Goal: Task Accomplishment & Management: Complete application form

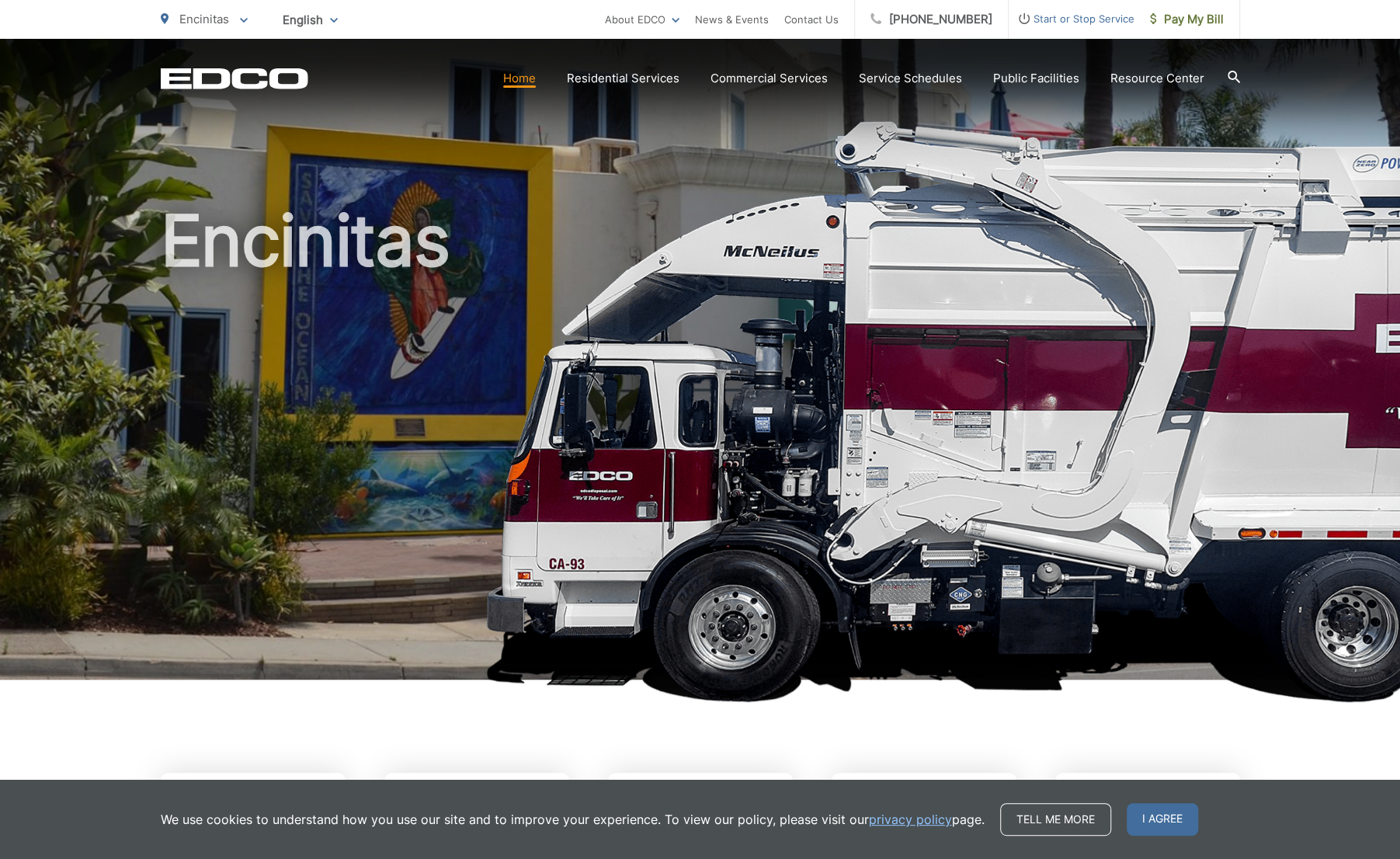
click at [1085, 19] on span "Start or Stop Service" at bounding box center [1071, 18] width 126 height 18
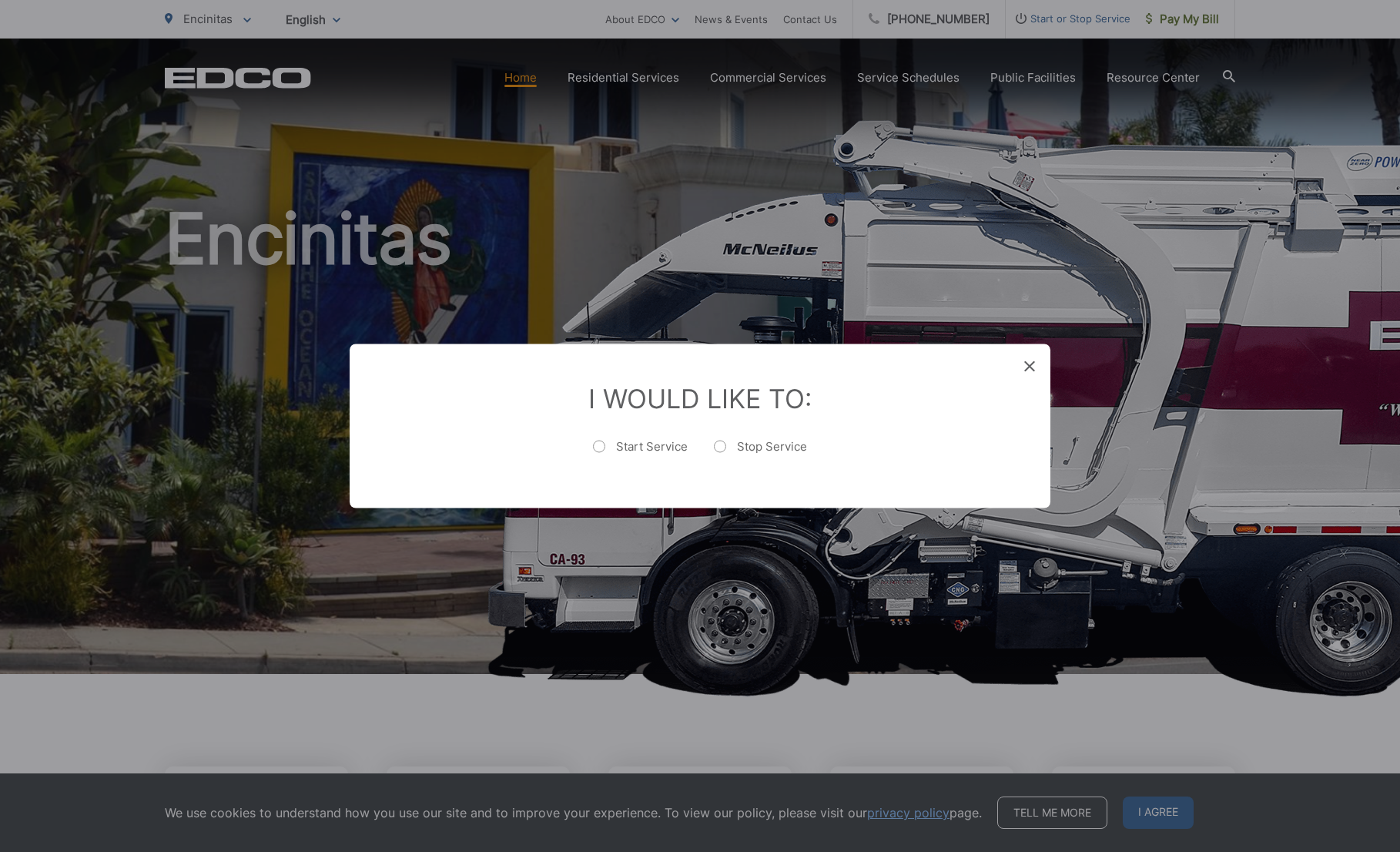
click at [769, 444] on label "Stop Service" at bounding box center [760, 455] width 94 height 31
radio input "true"
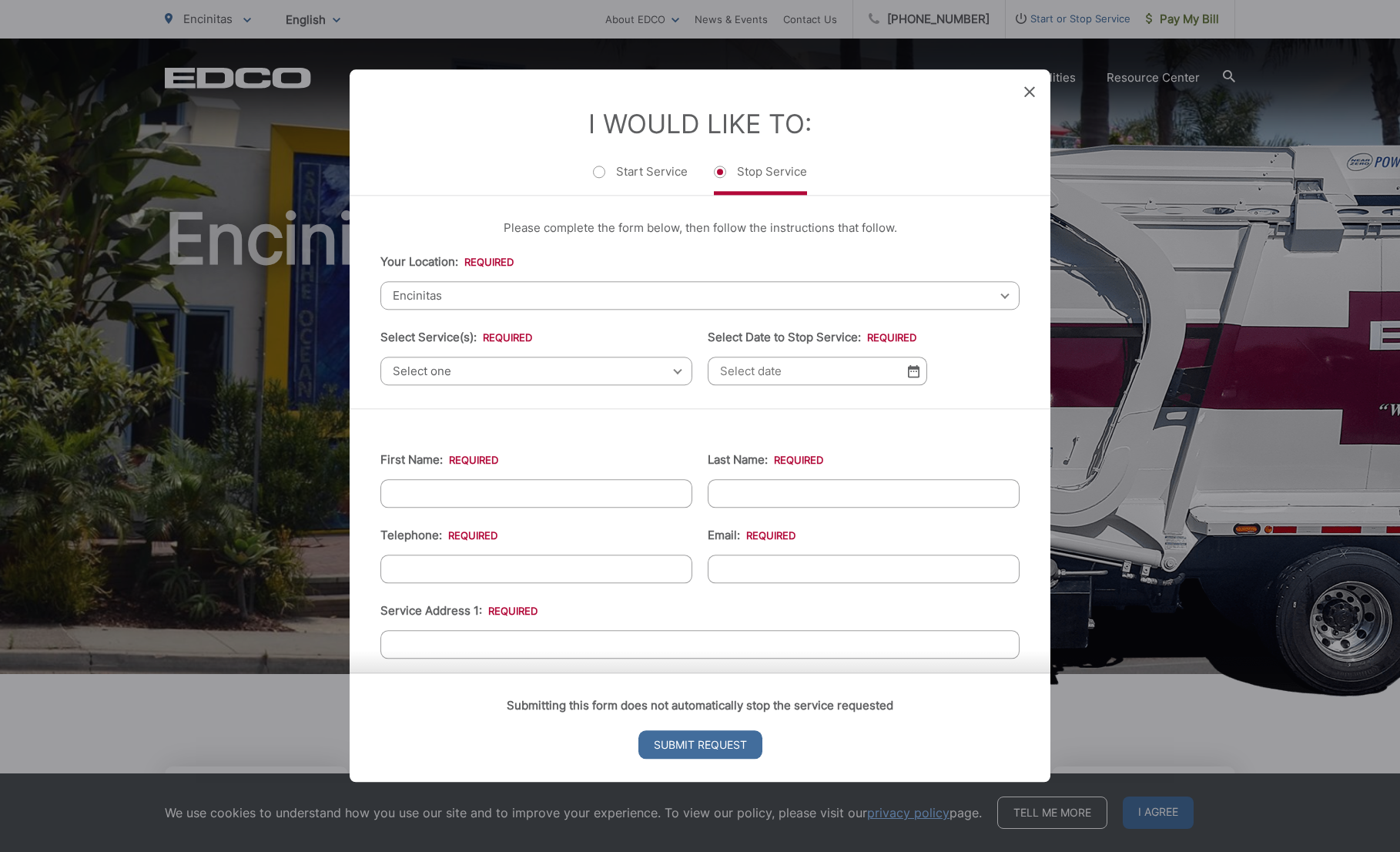
click at [546, 296] on span "Encinitas" at bounding box center [700, 295] width 639 height 29
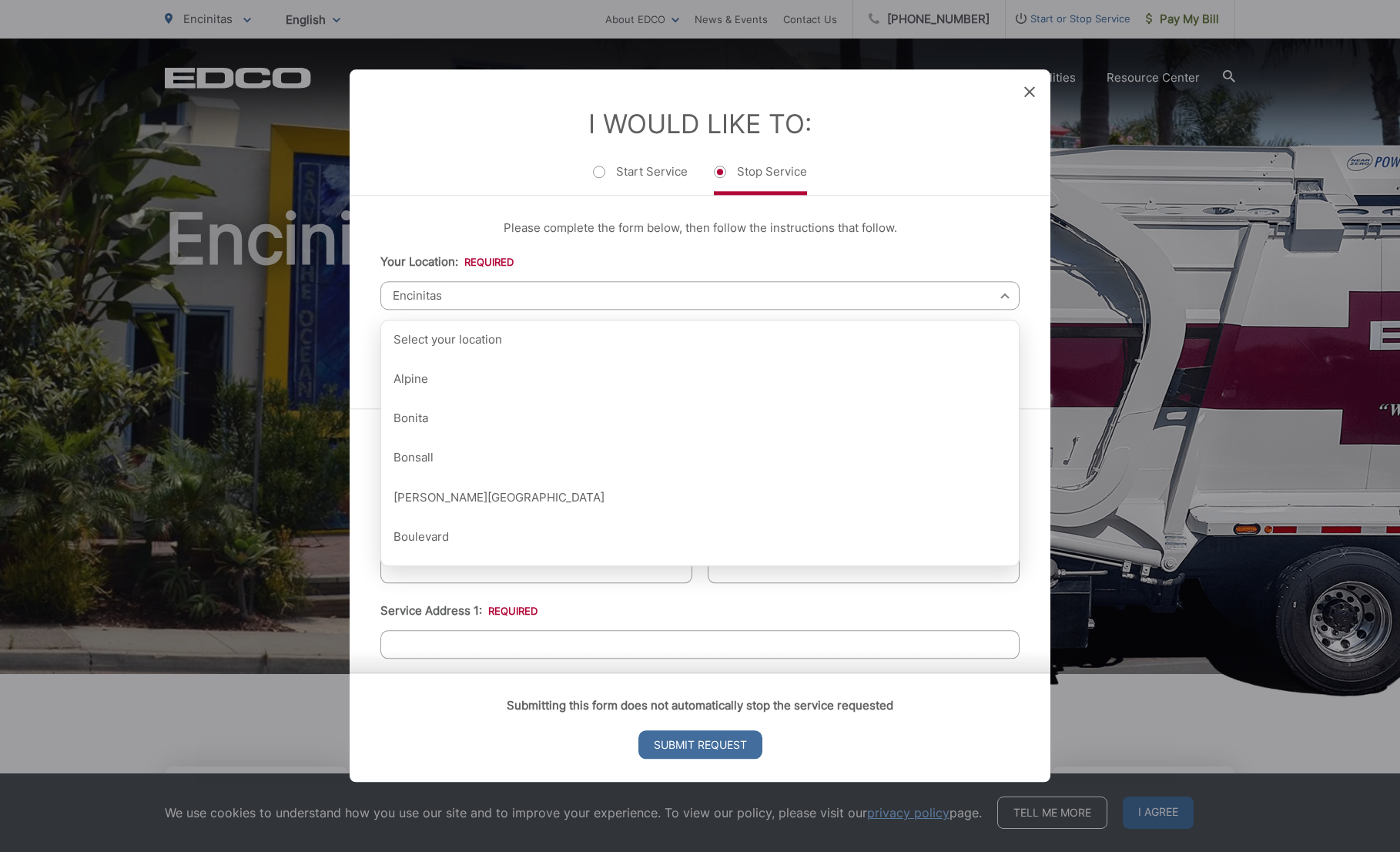
click at [545, 296] on span "Encinitas" at bounding box center [700, 295] width 639 height 29
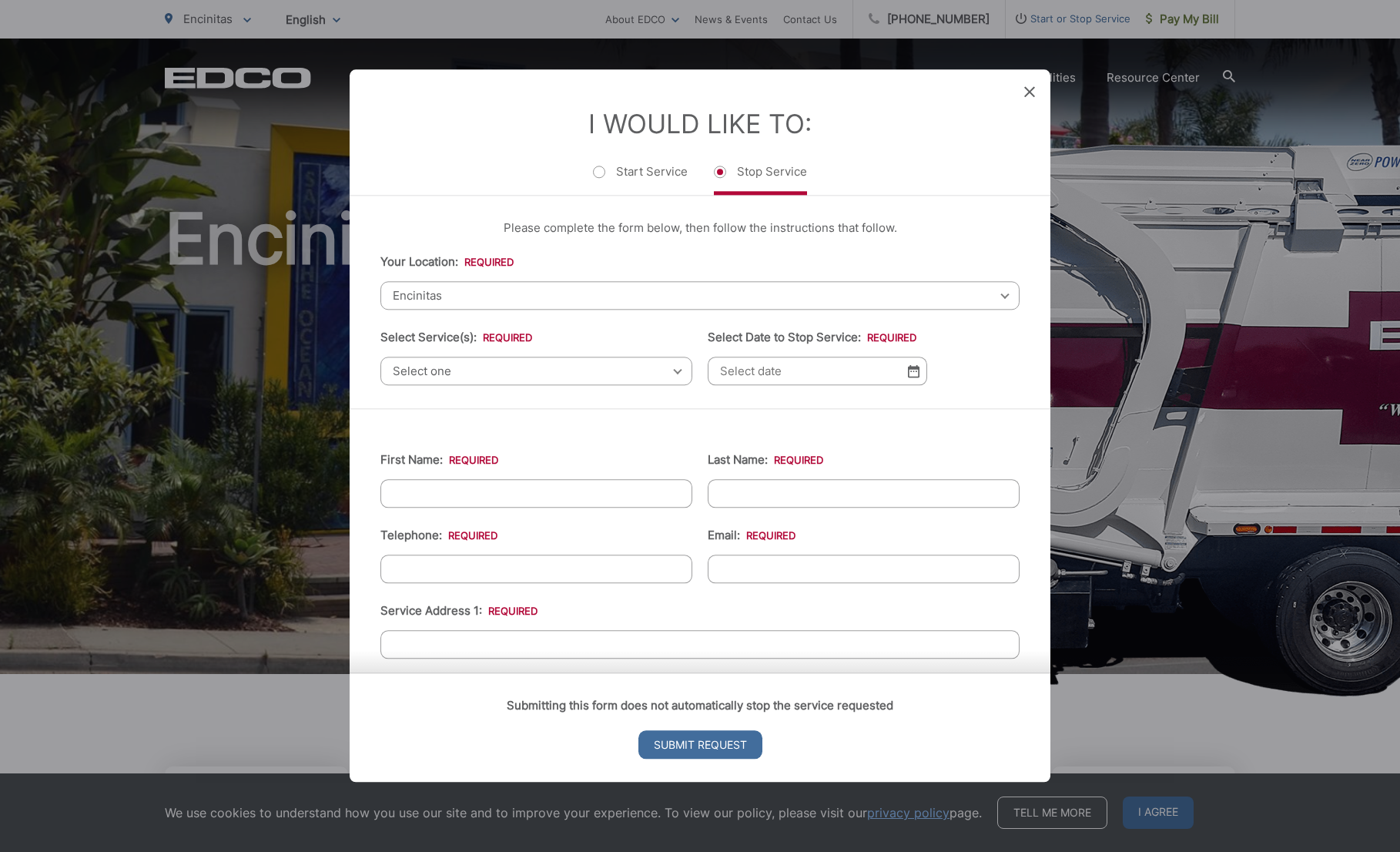
click at [476, 375] on span "Select one" at bounding box center [536, 371] width 312 height 29
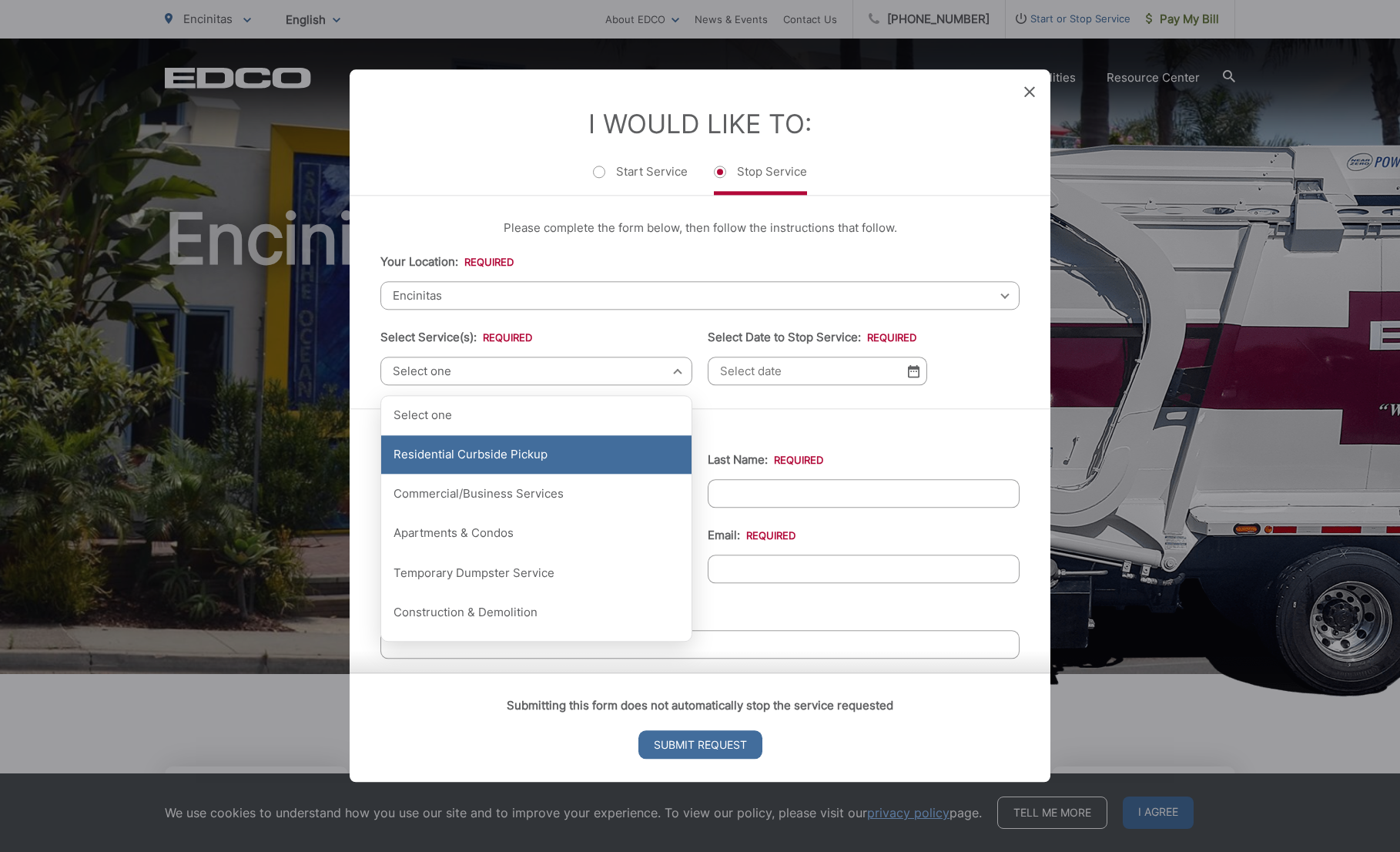
click at [463, 454] on div "Residential Curbside Pickup" at bounding box center [536, 455] width 310 height 38
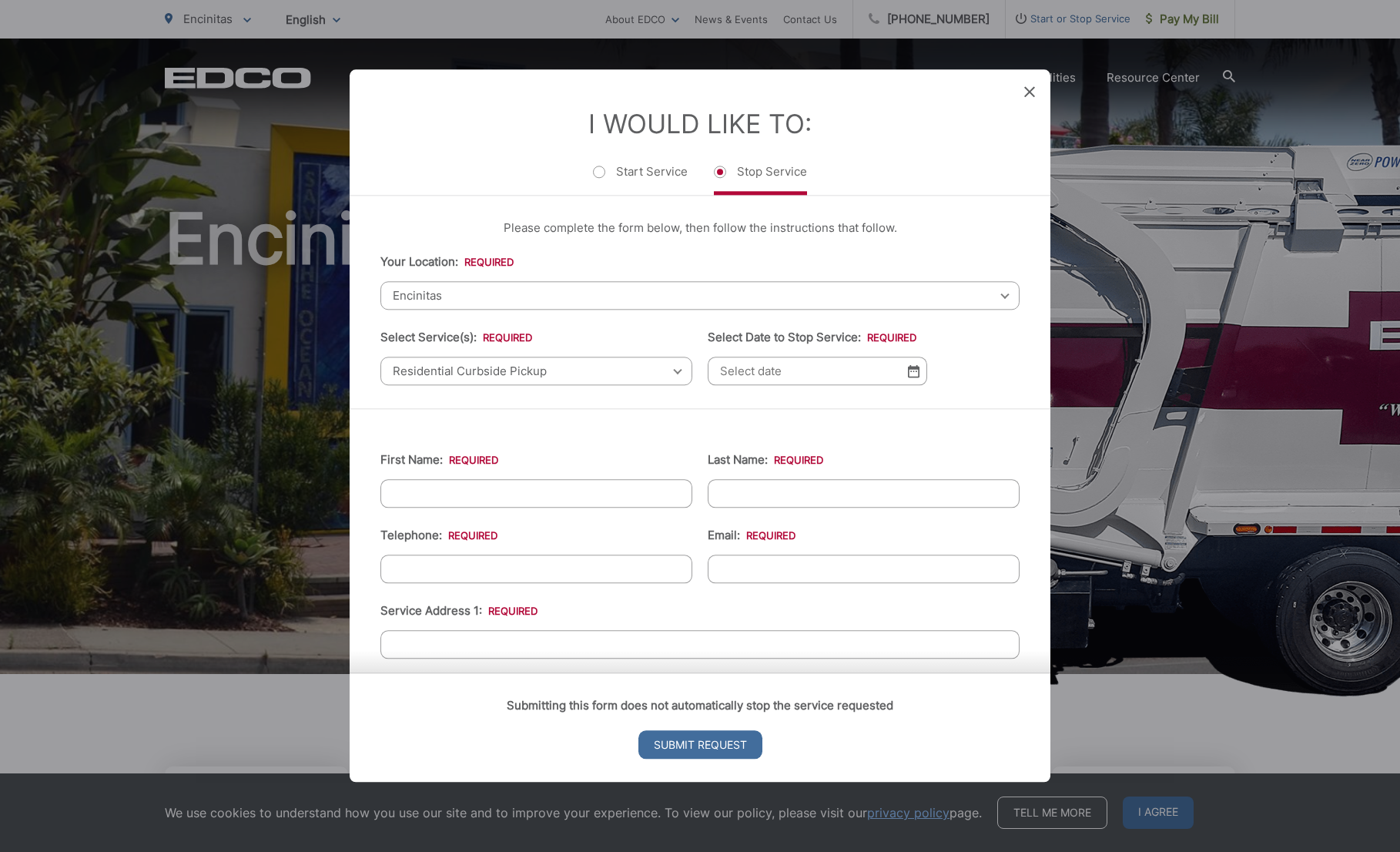
click at [474, 379] on span "Residential Curbside Pickup" at bounding box center [536, 371] width 312 height 29
click at [822, 372] on input "Select Date to Stop Service: *" at bounding box center [816, 371] width 219 height 29
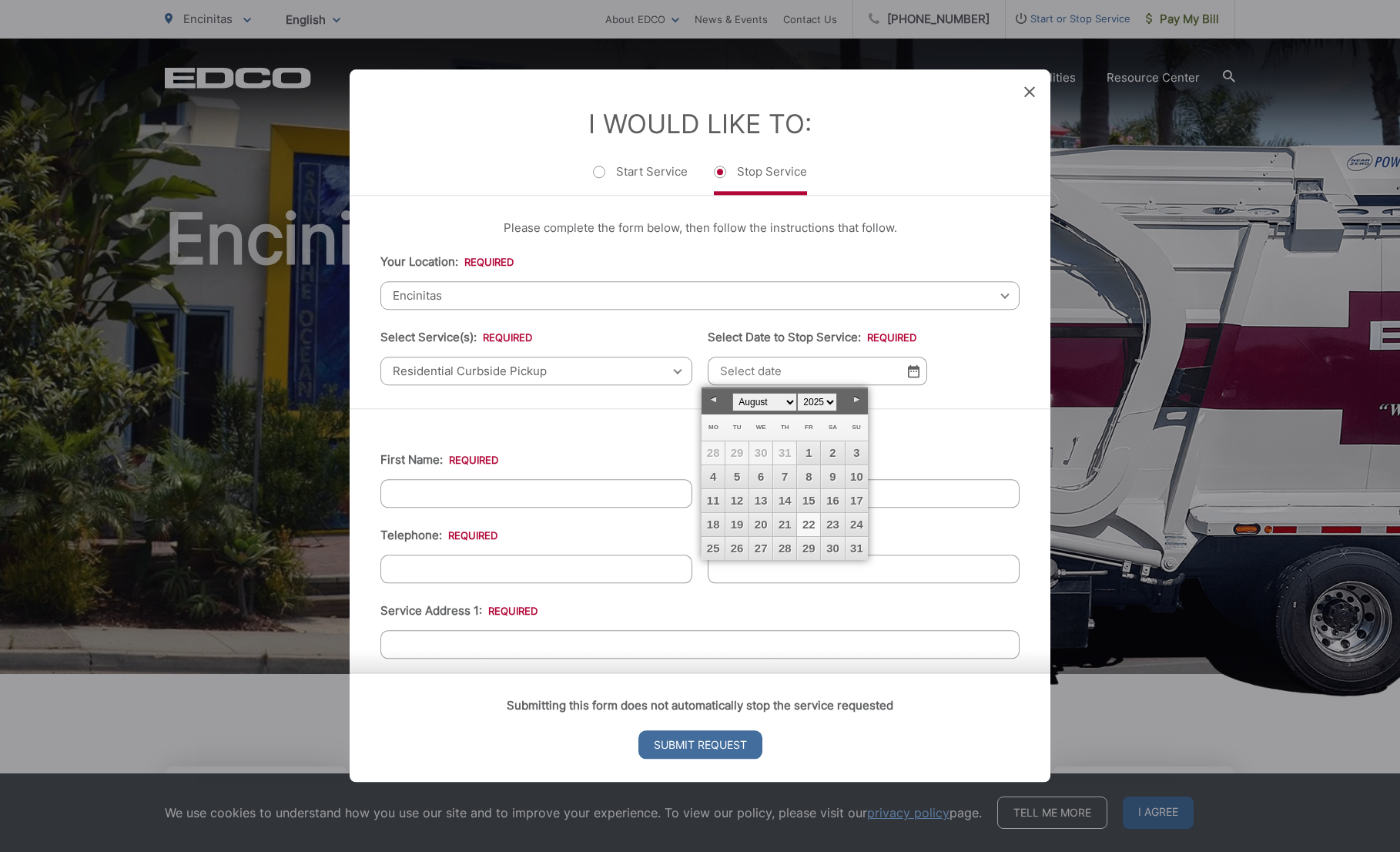
click at [808, 525] on link "22" at bounding box center [808, 524] width 23 height 23
type input "[DATE]"
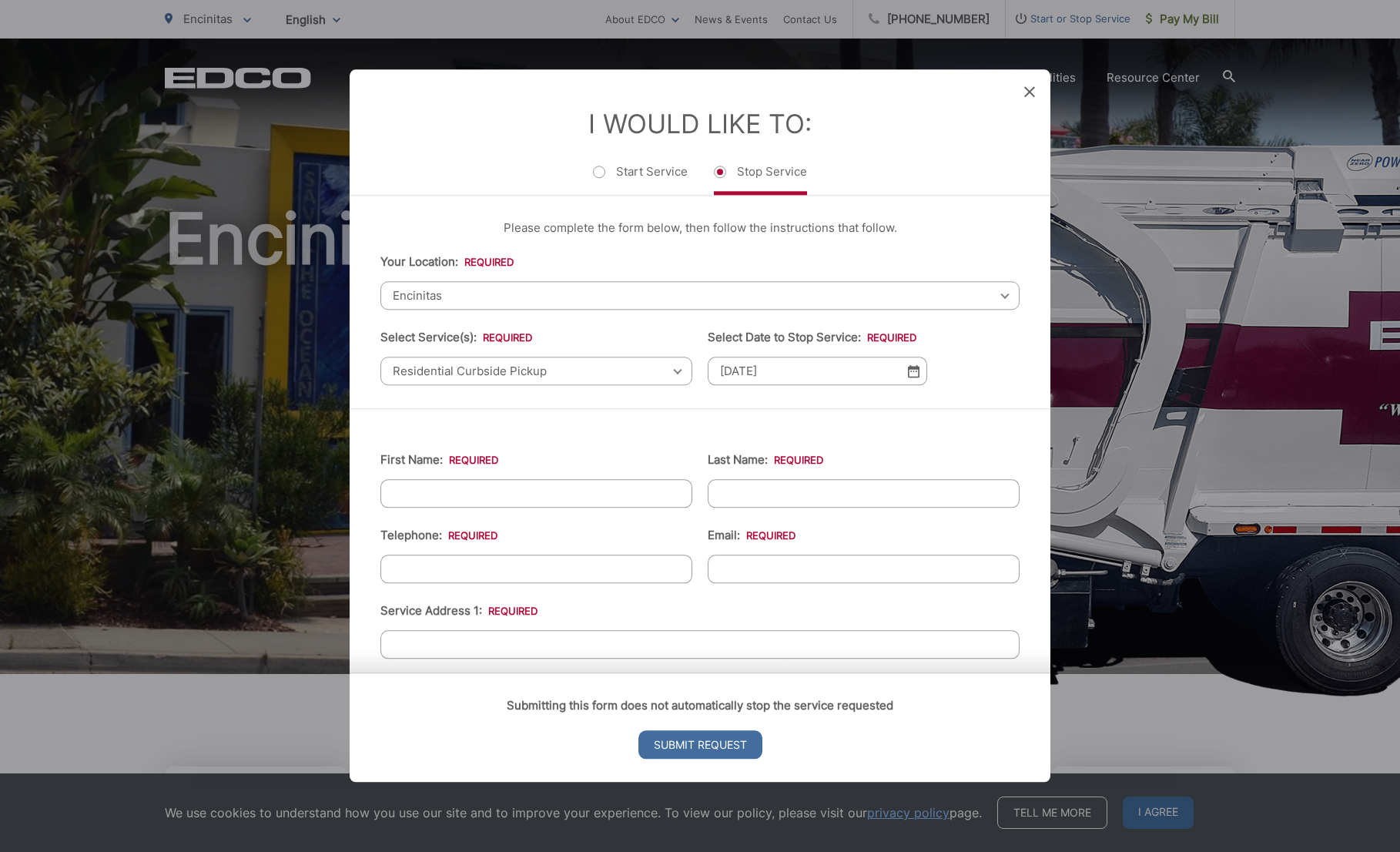
click at [486, 497] on input "First Name: *" at bounding box center [536, 493] width 312 height 29
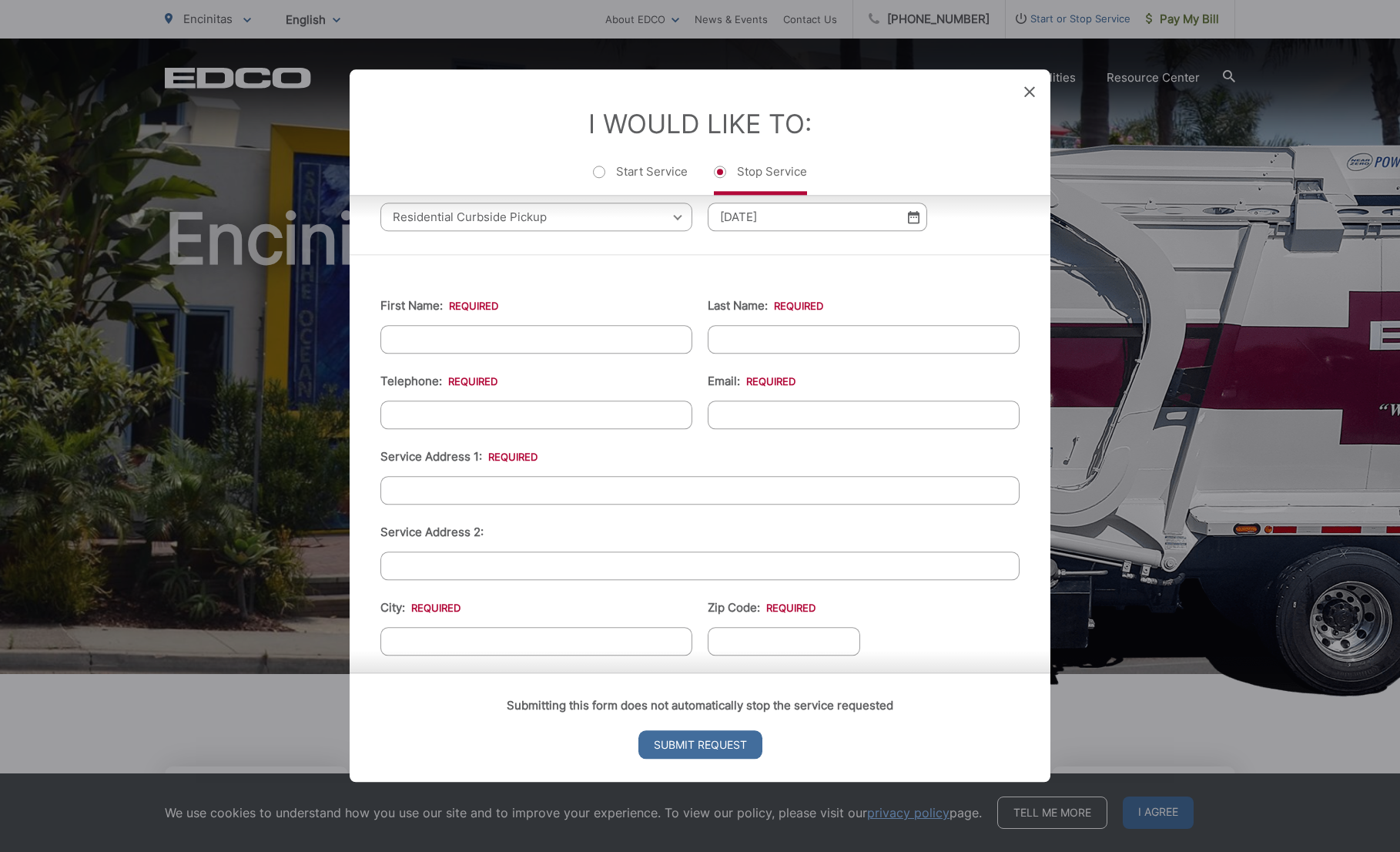
scroll to position [77, 0]
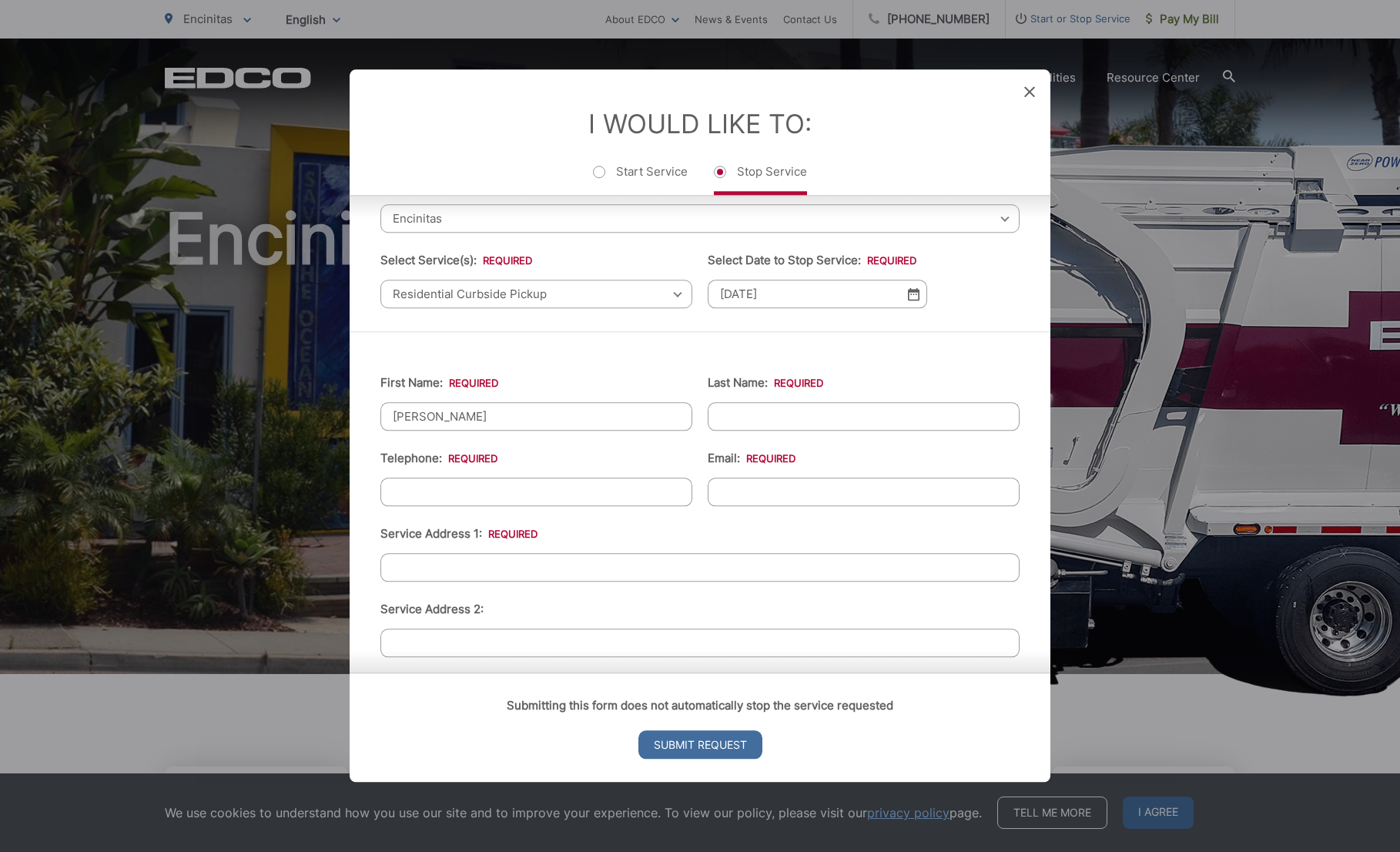
type input "[PERSON_NAME]"
type input "[PHONE_NUMBER]"
type input "[EMAIL_ADDRESS][DOMAIN_NAME]"
type input "l"
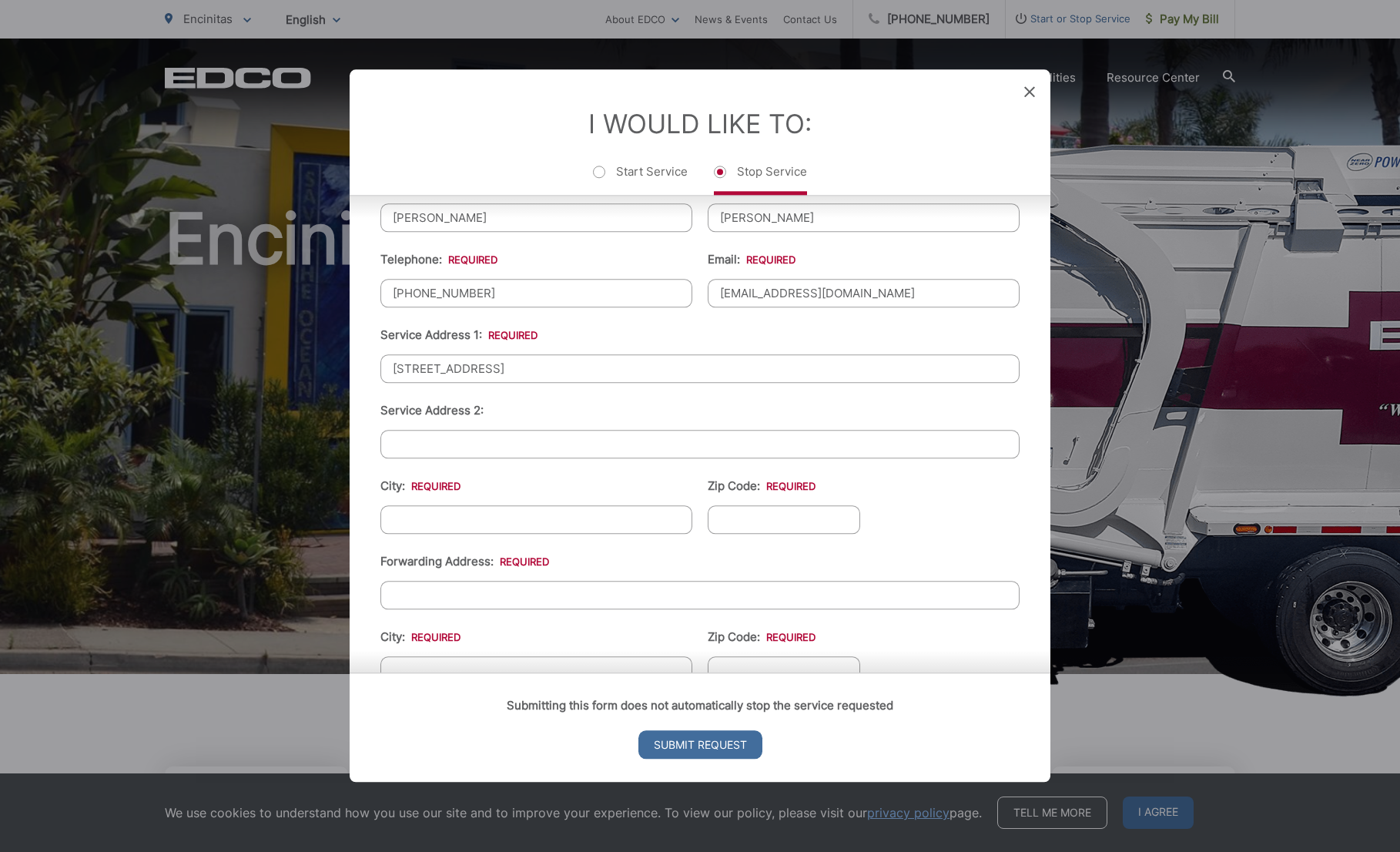
scroll to position [308, 0]
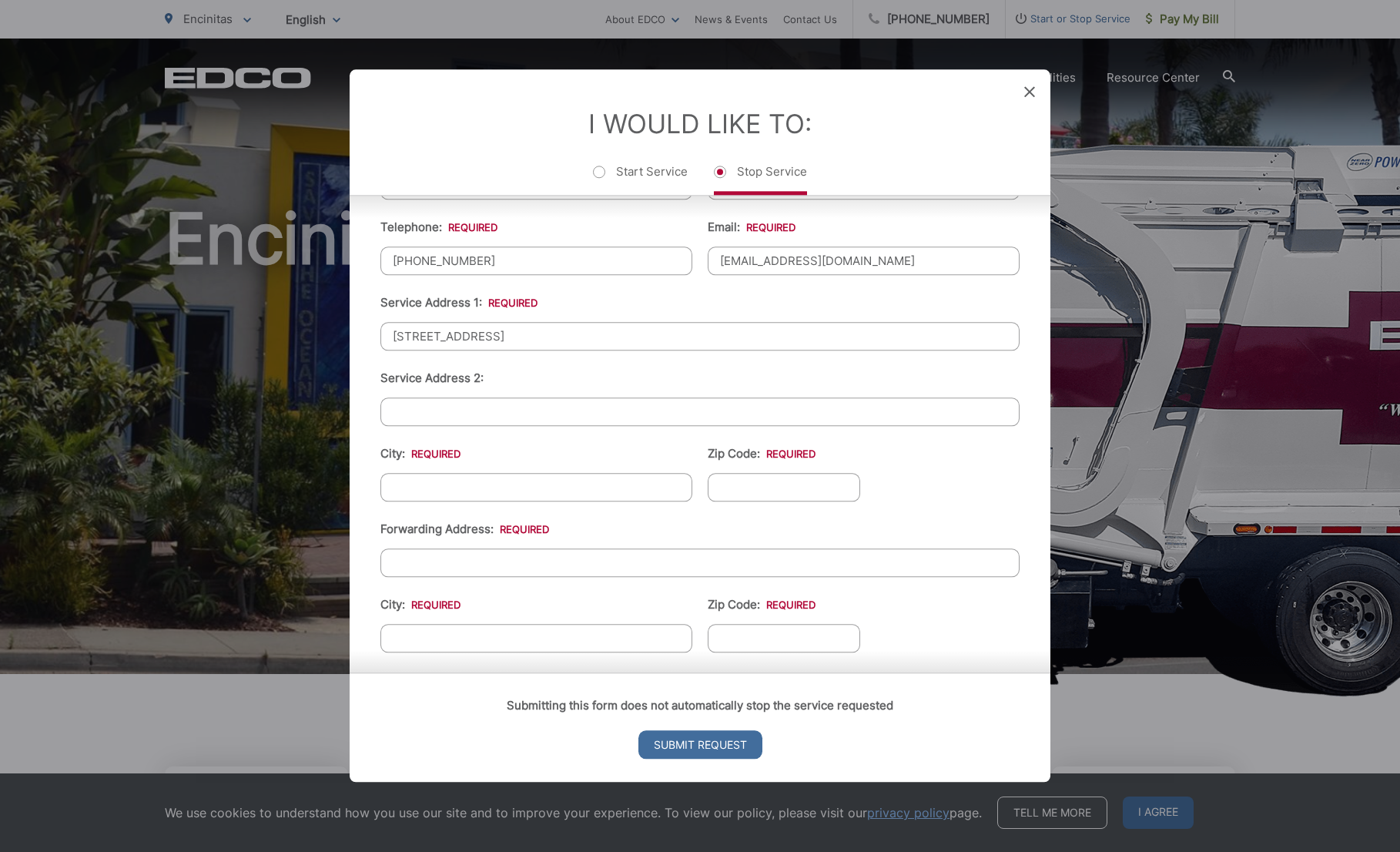
click at [567, 491] on input "City: *" at bounding box center [536, 487] width 312 height 29
drag, startPoint x: 532, startPoint y: 331, endPoint x: 665, endPoint y: 324, distance: 133.2
click at [665, 324] on input "[STREET_ADDRESS]" at bounding box center [700, 336] width 639 height 29
type input "2005 Countrywood Court"
type input "Encinitas"
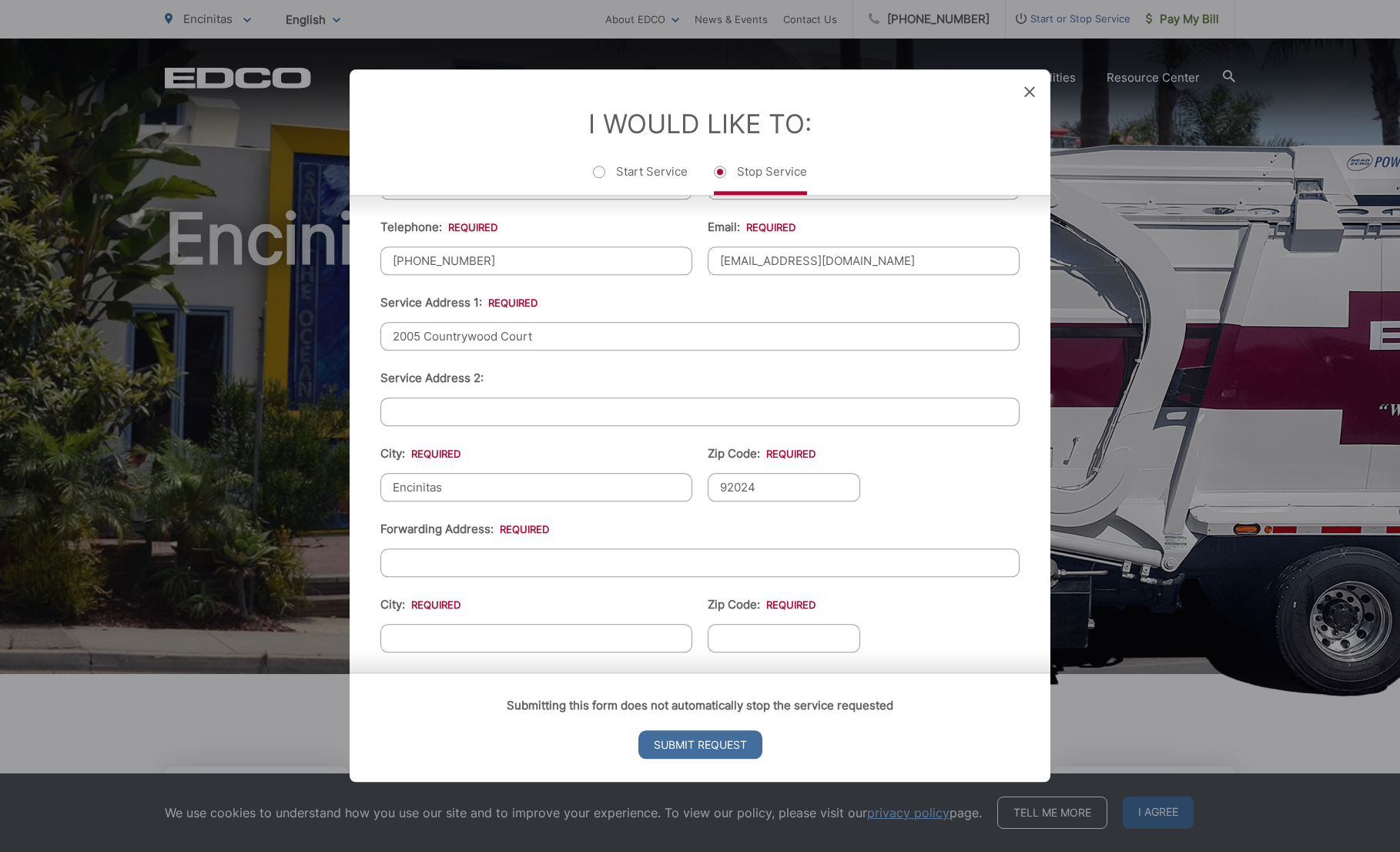
type input "92024"
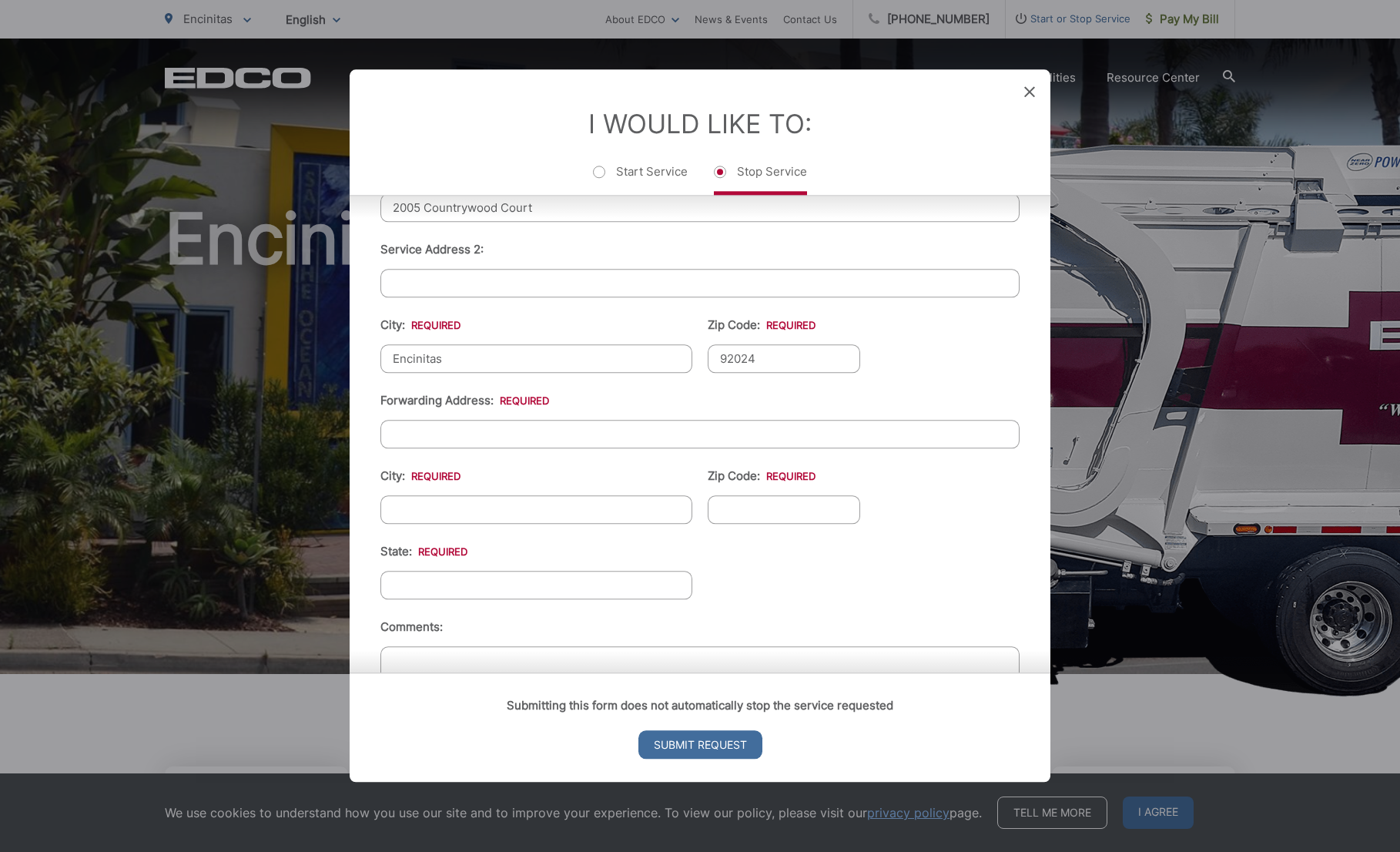
scroll to position [462, 0]
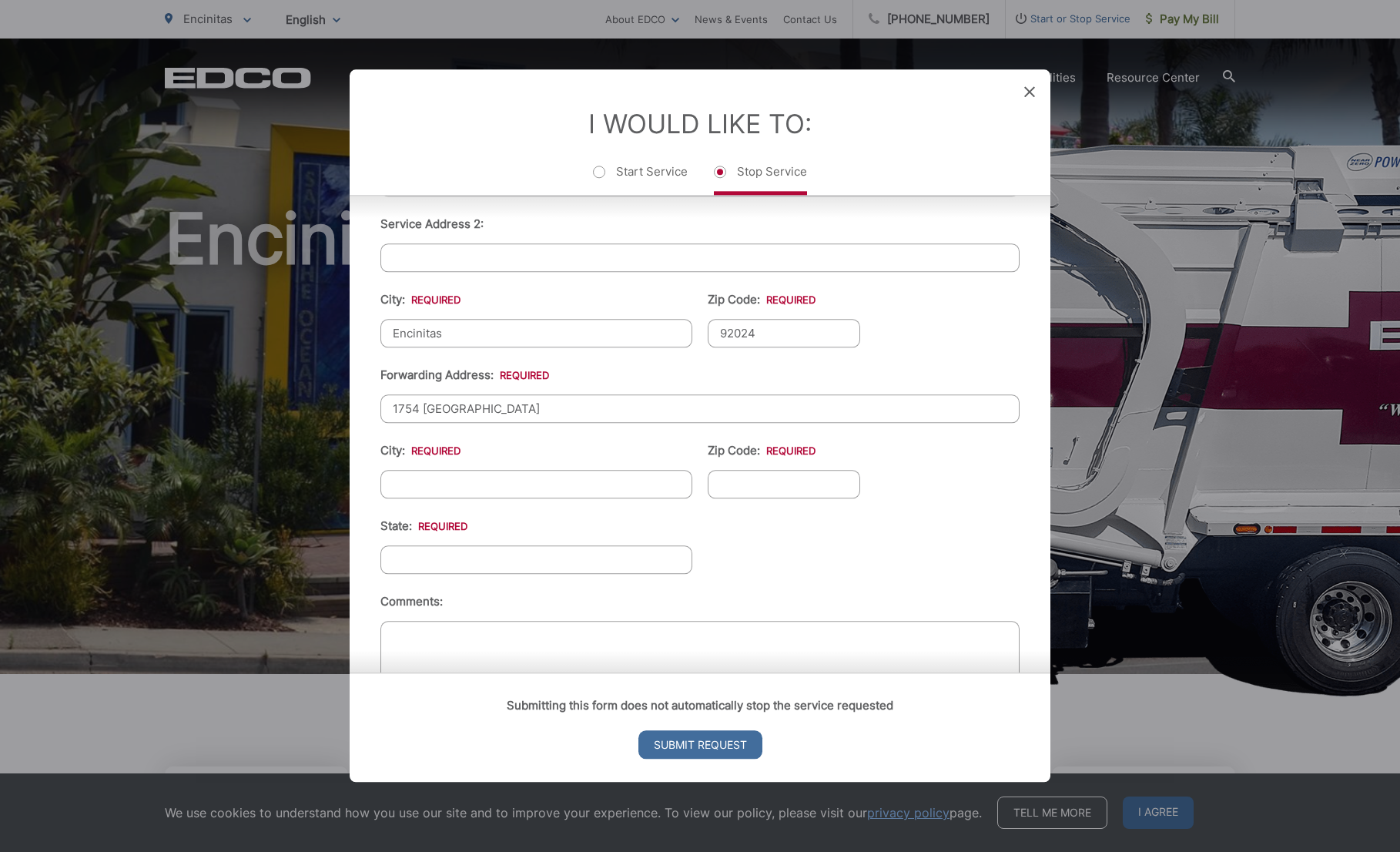
type input "1754 [GEOGRAPHIC_DATA]"
type input "Encinitas"
type input "92024"
type input "CA"
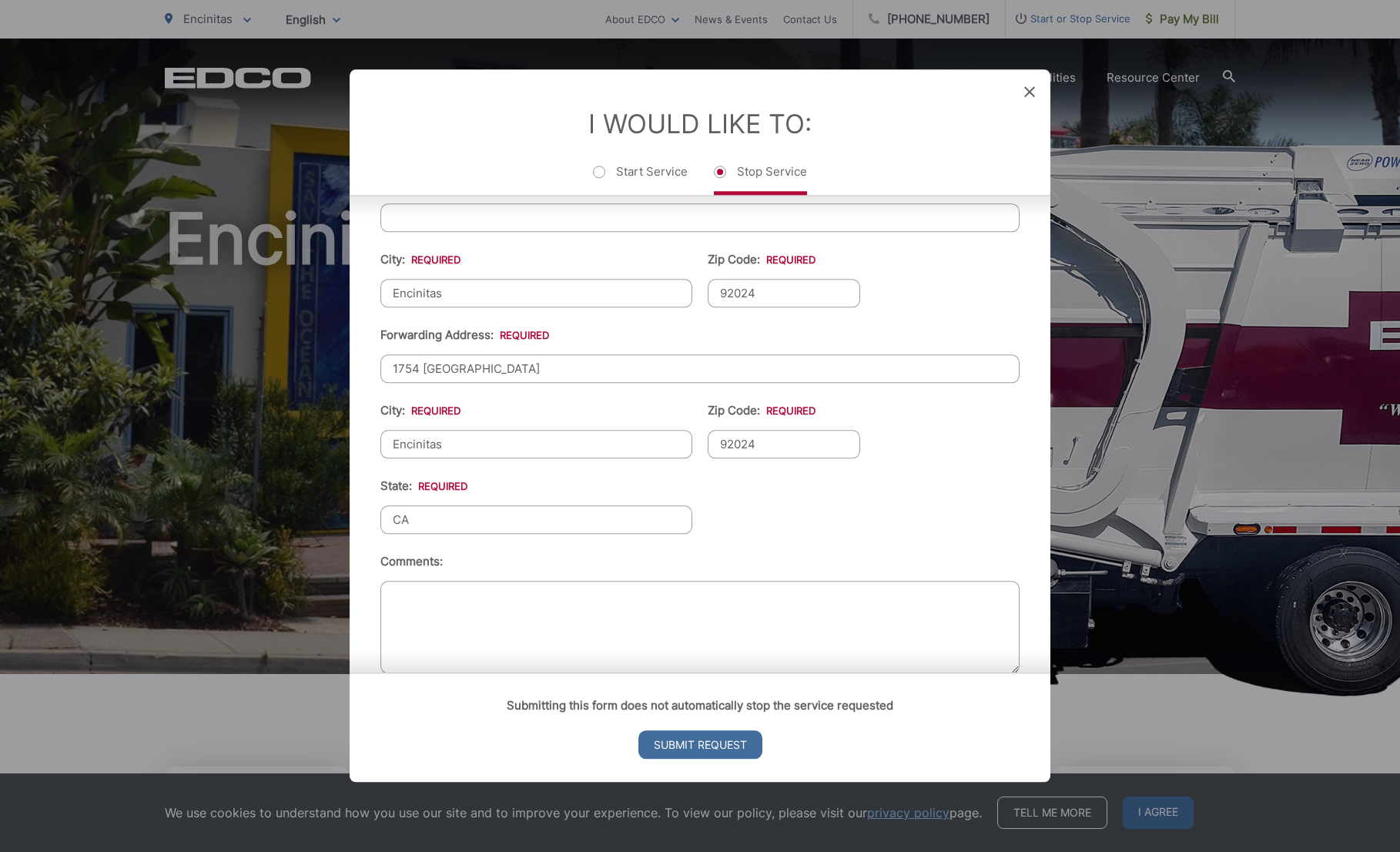
scroll to position [524, 0]
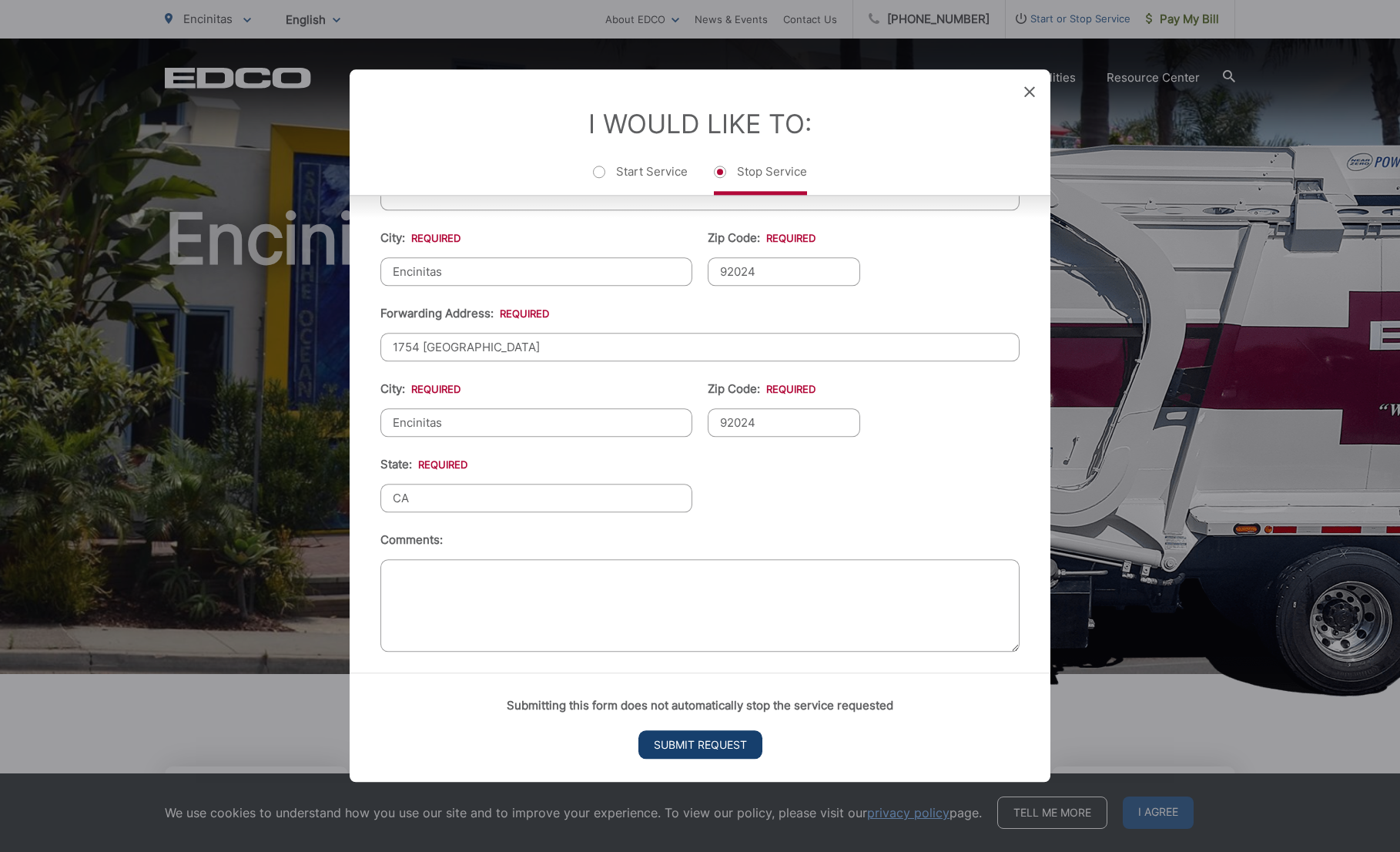
click at [669, 739] on input "Submit Request" at bounding box center [700, 745] width 124 height 29
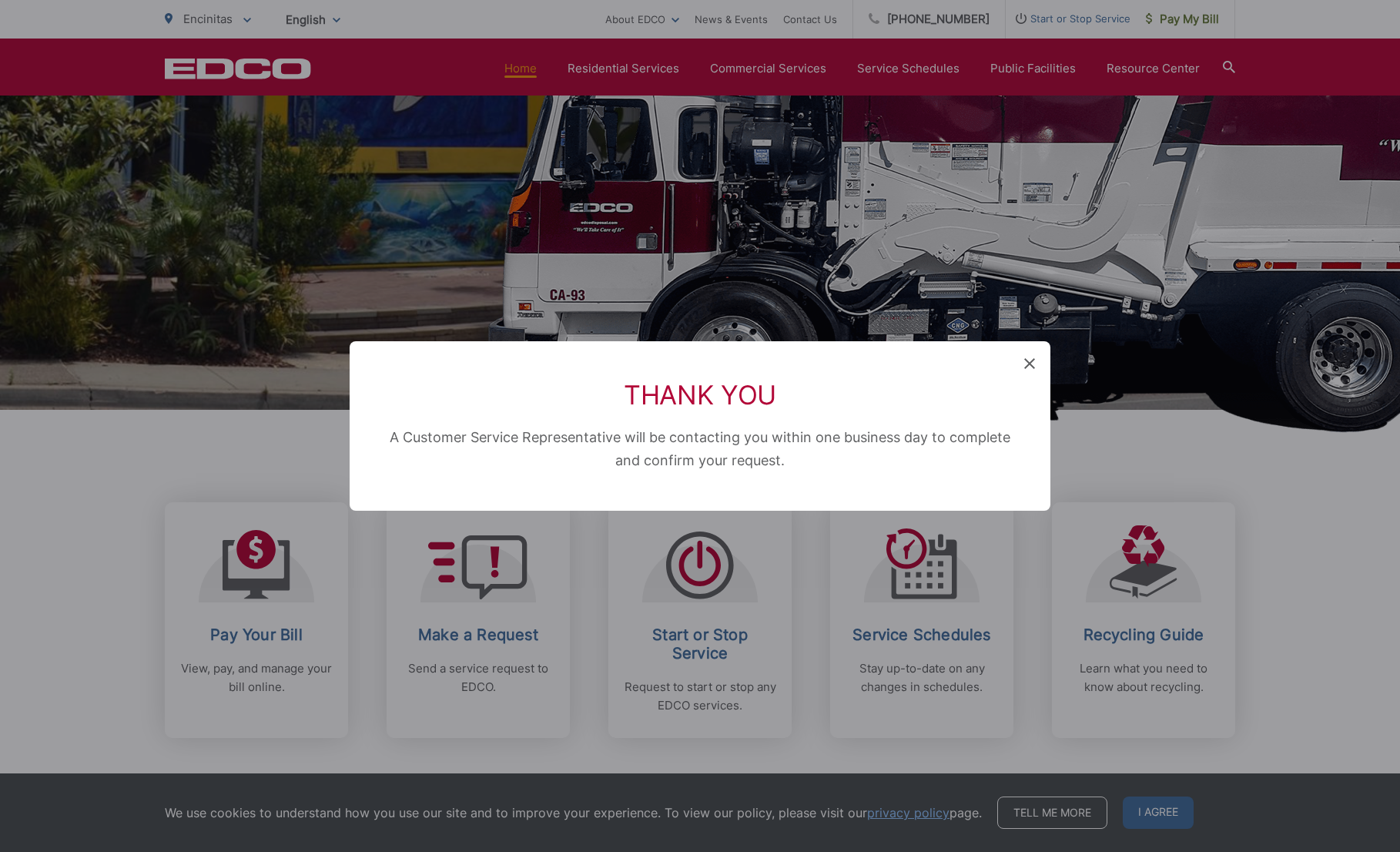
scroll to position [0, 0]
